Goal: Transaction & Acquisition: Register for event/course

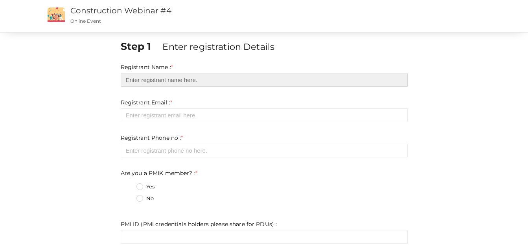
click at [201, 76] on input "text" at bounding box center [264, 80] width 287 height 14
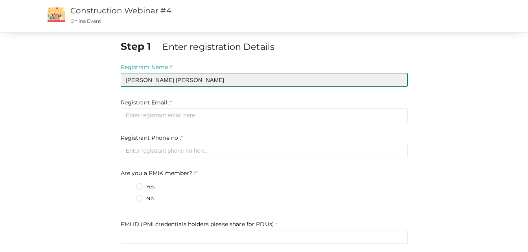
type input "[PERSON_NAME] [PERSON_NAME]"
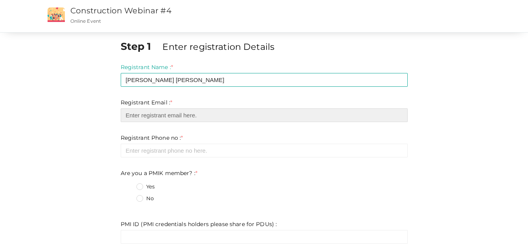
click at [182, 116] on input "email" at bounding box center [264, 115] width 287 height 14
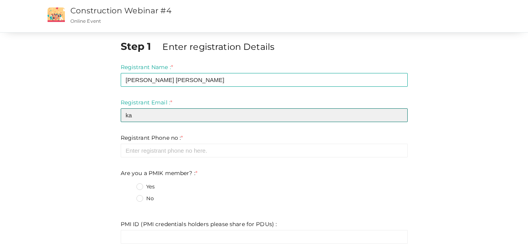
type input "k"
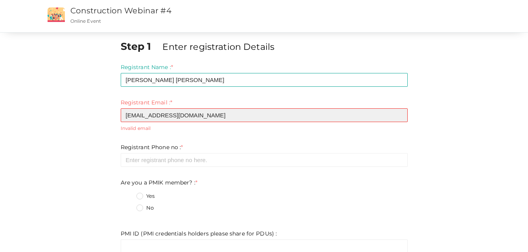
type input "[EMAIL_ADDRESS][DOMAIN_NAME]"
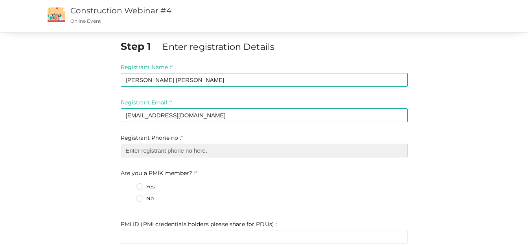
click at [186, 150] on input "number" at bounding box center [264, 151] width 287 height 14
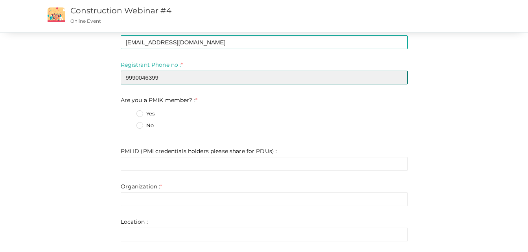
scroll to position [75, 0]
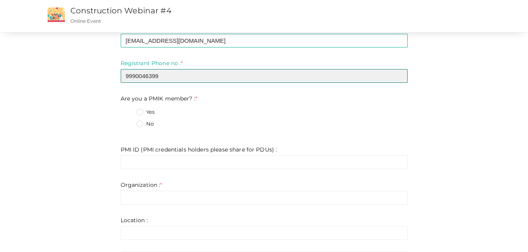
type input "9990046399"
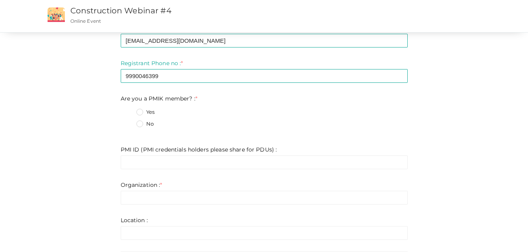
click at [138, 126] on label "No" at bounding box center [144, 124] width 17 height 8
click at [128, 122] on member\?\+1 "No" at bounding box center [128, 122] width 0 height 0
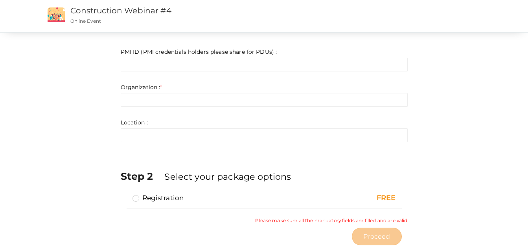
scroll to position [172, 0]
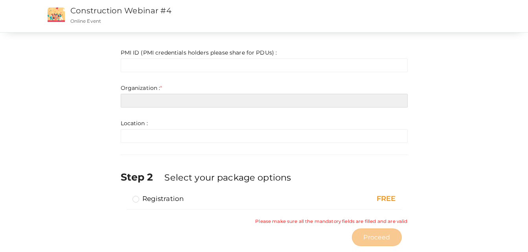
click at [248, 103] on input "text" at bounding box center [264, 101] width 287 height 14
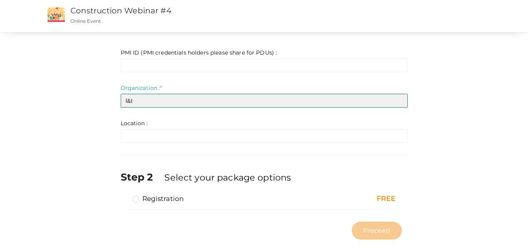
type input "l&t"
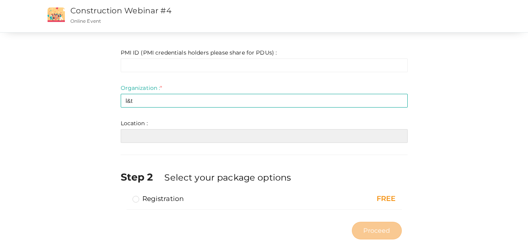
click at [151, 139] on input "text" at bounding box center [264, 136] width 287 height 14
type input "v"
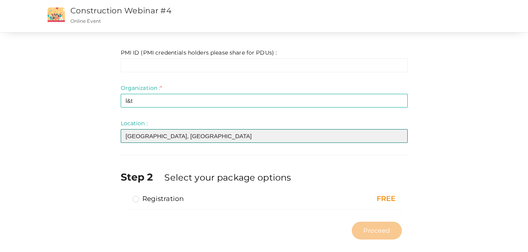
scroll to position [183, 0]
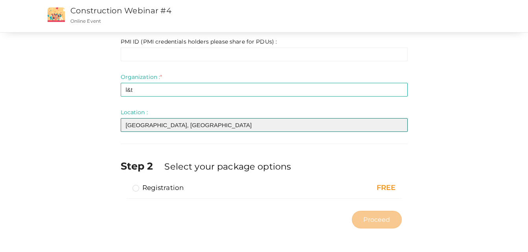
type input "[GEOGRAPHIC_DATA], [GEOGRAPHIC_DATA]"
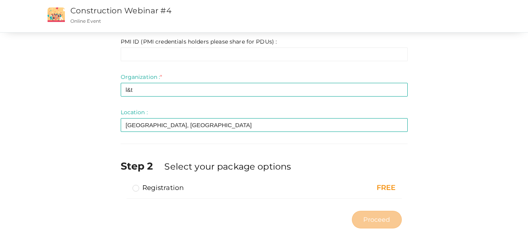
click at [138, 187] on label "Registration" at bounding box center [157, 187] width 51 height 9
click at [125, 185] on input "Registration" at bounding box center [125, 185] width 0 height 0
click at [380, 218] on span "Proceed" at bounding box center [376, 219] width 27 height 9
type input "N/A"
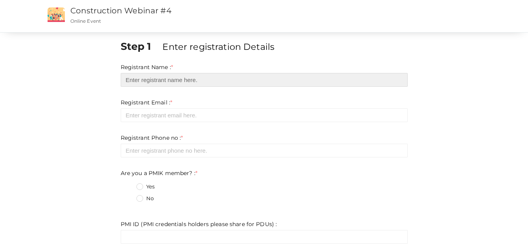
click at [267, 82] on input "text" at bounding box center [264, 80] width 287 height 14
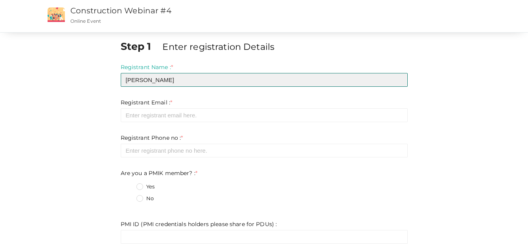
type input "[PERSON_NAME] [PERSON_NAME]"
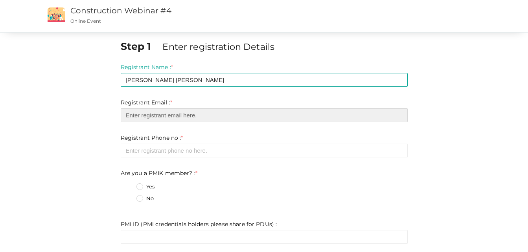
click at [177, 114] on input "email" at bounding box center [264, 115] width 287 height 14
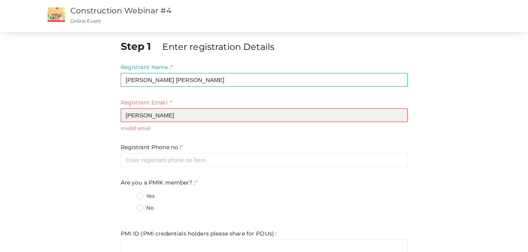
type input "[EMAIL_ADDRESS][DOMAIN_NAME]"
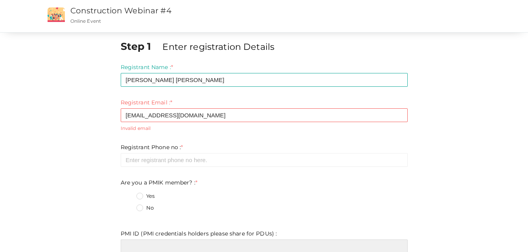
type input "[EMAIL_ADDRESS][DOMAIN_NAME]"
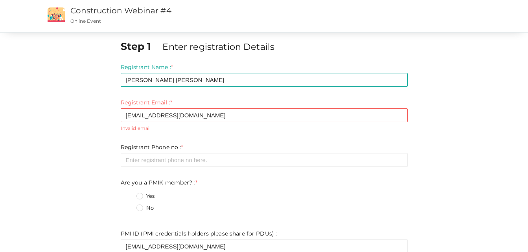
type input "[EMAIL_ADDRESS][DOMAIN_NAME]"
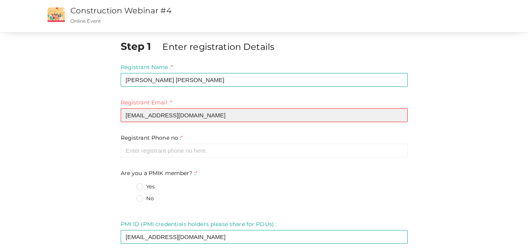
drag, startPoint x: 191, startPoint y: 117, endPoint x: 101, endPoint y: 116, distance: 90.8
click at [101, 116] on div "Step 1 Enter registration Details Registrant Name : * KAMAL KUMAR SABNANI Requi…" at bounding box center [264, 230] width 460 height 383
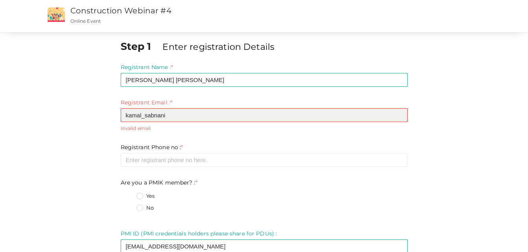
type input "[EMAIL_ADDRESS][DOMAIN_NAME]"
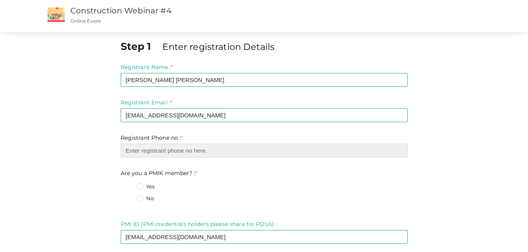
click at [191, 150] on input "number" at bounding box center [264, 151] width 287 height 14
type input "9990046399"
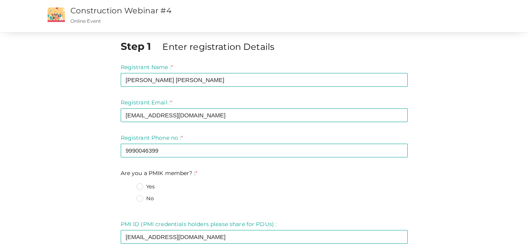
click at [56, 187] on div "Step 1 Enter registration Details Registrant Name : * KAMAL KUMAR SABNANI Requi…" at bounding box center [264, 230] width 460 height 383
click at [139, 201] on label "No" at bounding box center [144, 199] width 17 height 8
click at [128, 196] on member\?\+1 "No" at bounding box center [128, 196] width 0 height 0
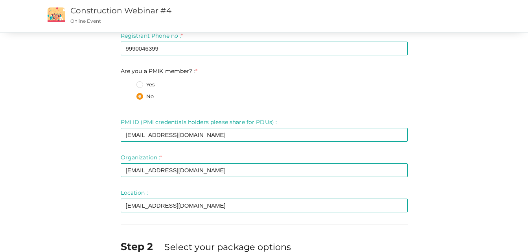
scroll to position [103, 0]
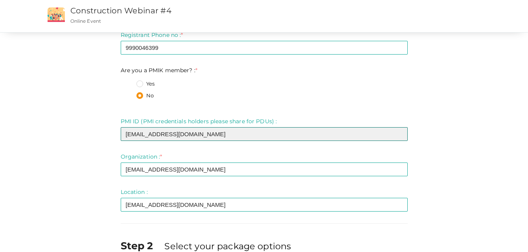
drag, startPoint x: 215, startPoint y: 135, endPoint x: 100, endPoint y: 140, distance: 114.5
click at [100, 140] on div "Step 1 Enter registration Details Registrant Name : * KAMAL KUMAR SABNANI Requi…" at bounding box center [264, 124] width 460 height 376
paste input "text"
type input "k"
paste input "[EMAIL_ADDRESS][DOMAIN_NAME]"
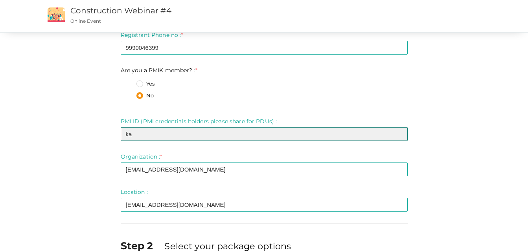
type input "k"
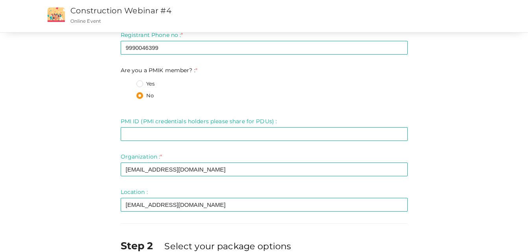
click at [75, 186] on div "Step 1 Enter registration Details Registrant Name : * KAMAL KUMAR SABNANI Requi…" at bounding box center [264, 124] width 460 height 376
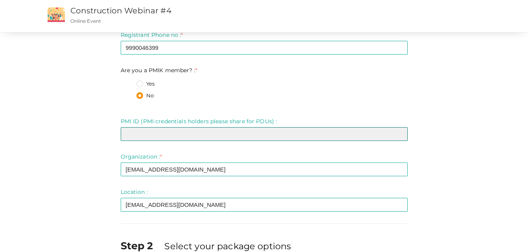
click at [176, 138] on input "text" at bounding box center [264, 134] width 287 height 14
paste input "2013973"
type input "2013973"
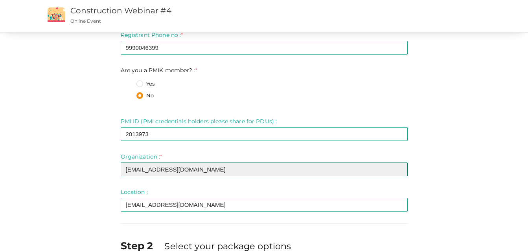
click at [218, 173] on input "[EMAIL_ADDRESS][DOMAIN_NAME]" at bounding box center [264, 170] width 287 height 14
type input "k"
type input "L&T"
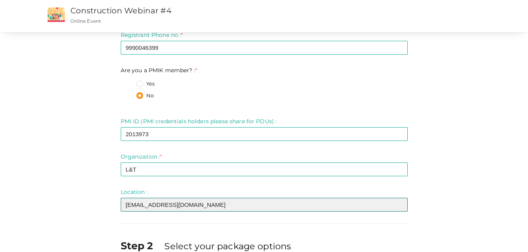
click at [227, 208] on input "[EMAIL_ADDRESS][DOMAIN_NAME]" at bounding box center [264, 205] width 287 height 14
type input "k"
type input "[GEOGRAPHIC_DATA]"
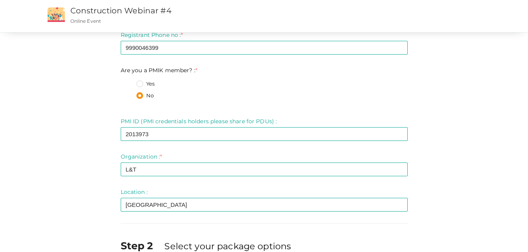
click at [38, 189] on div "Step 1 Enter registration Details Registrant Name : * KAMAL KUMAR SABNANI Requi…" at bounding box center [264, 124] width 460 height 376
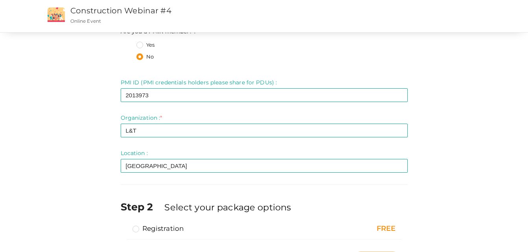
scroll to position [183, 0]
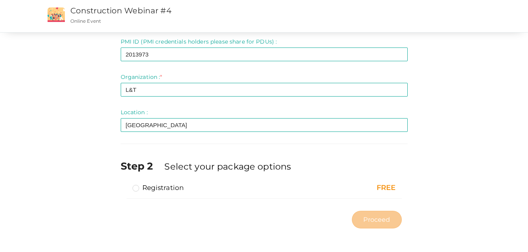
click at [133, 187] on label "Registration" at bounding box center [157, 187] width 51 height 9
click at [125, 185] on input "Registration" at bounding box center [125, 185] width 0 height 0
click at [377, 222] on span "Proceed" at bounding box center [376, 219] width 27 height 9
